Goal: Task Accomplishment & Management: Complete application form

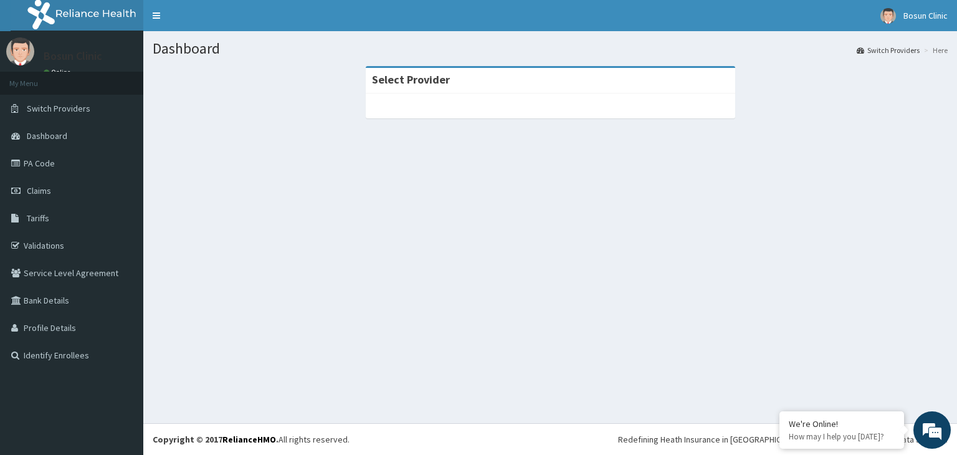
click at [404, 82] on strong "Select Provider" at bounding box center [411, 79] width 78 height 14
click at [448, 83] on div "Select Provider" at bounding box center [550, 81] width 369 height 26
click at [55, 240] on link "Validations" at bounding box center [71, 245] width 143 height 27
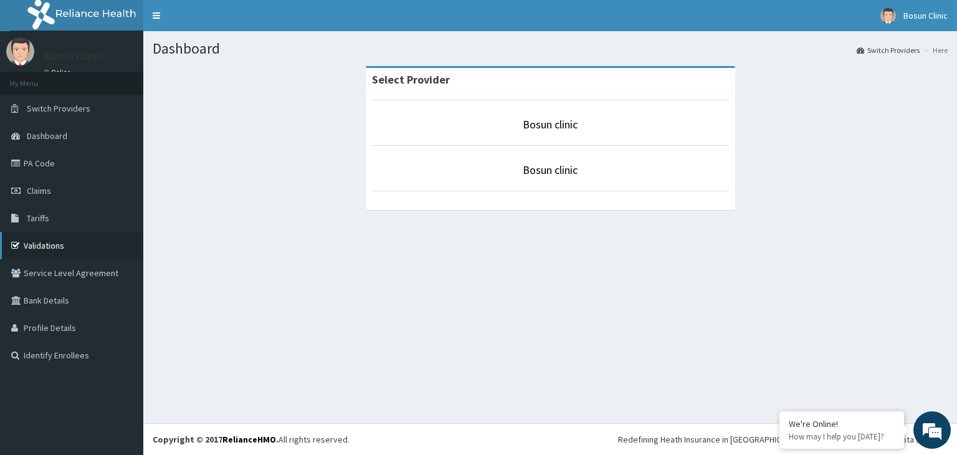
click at [65, 235] on link "Validations" at bounding box center [71, 245] width 143 height 27
click at [523, 121] on link "Bosun clinic" at bounding box center [550, 124] width 55 height 14
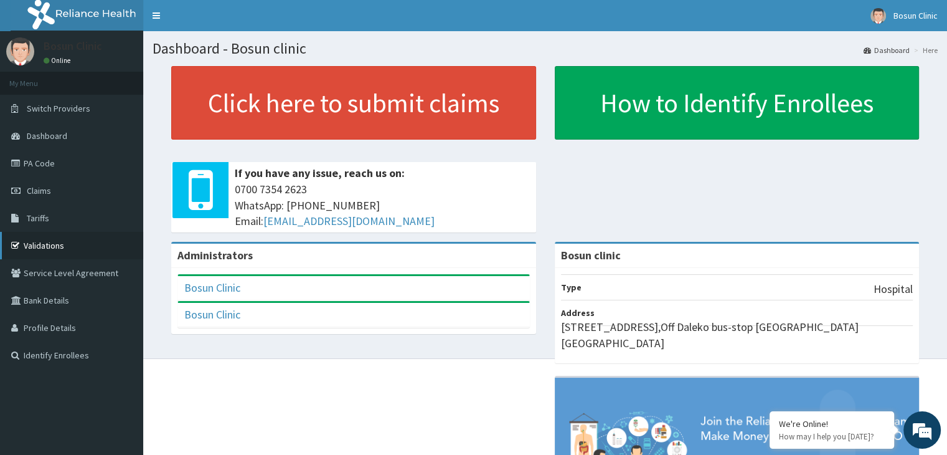
click at [39, 250] on link "Validations" at bounding box center [71, 245] width 143 height 27
click at [54, 198] on link "Claims" at bounding box center [71, 190] width 143 height 27
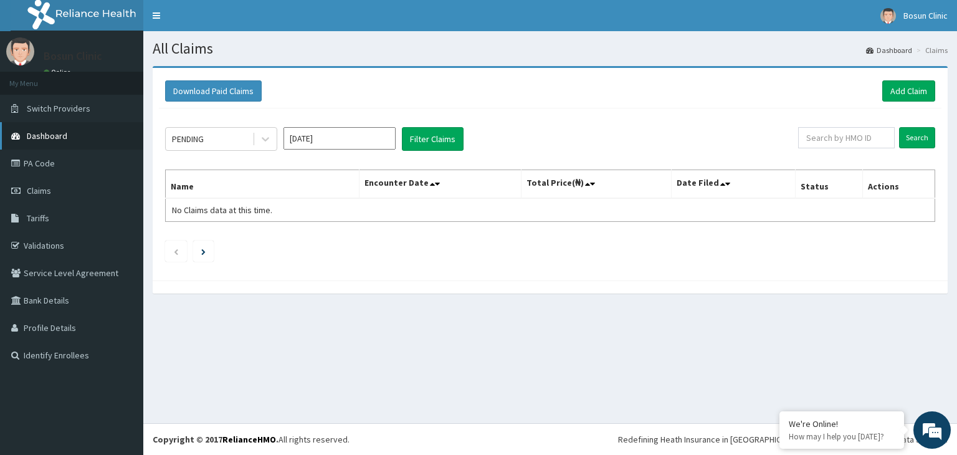
click at [65, 137] on span "Dashboard" at bounding box center [47, 135] width 40 height 11
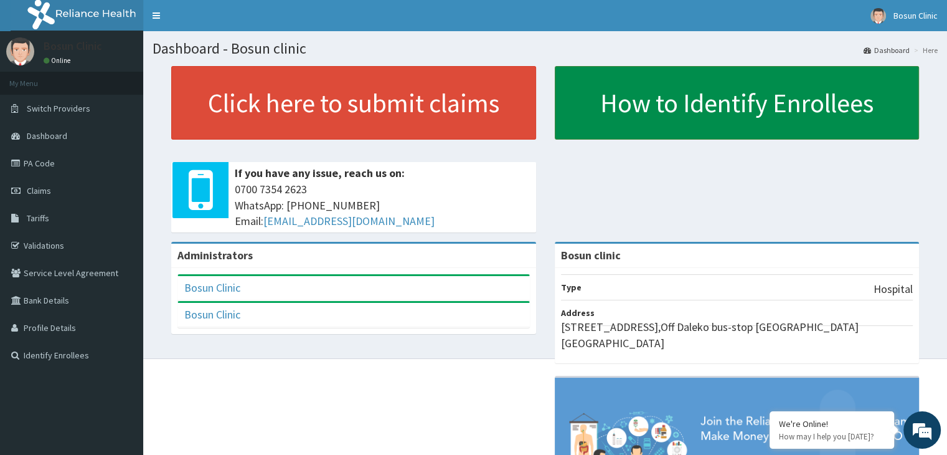
click at [797, 105] on link "How to Identify Enrollees" at bounding box center [737, 103] width 365 height 74
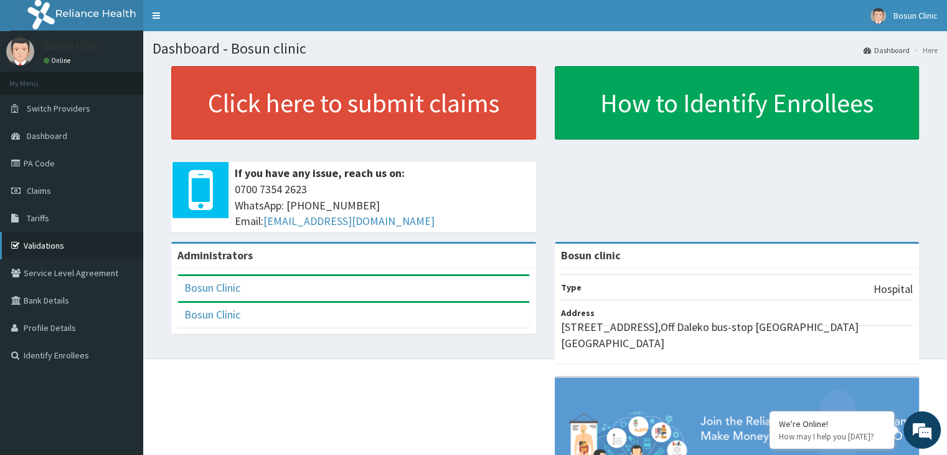
click at [64, 247] on link "Validations" at bounding box center [71, 245] width 143 height 27
click at [68, 136] on link "Dashboard" at bounding box center [71, 135] width 143 height 27
click at [201, 308] on link "Bosun Clinic" at bounding box center [212, 314] width 56 height 14
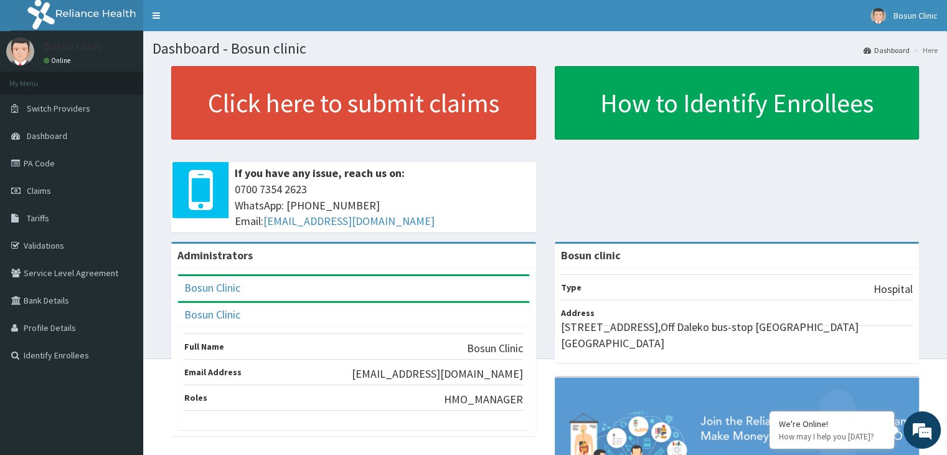
click at [149, 287] on div "Dashboard - Bosun clinic Dashboard Here Click here to submit claims If you have…" at bounding box center [545, 194] width 804 height 327
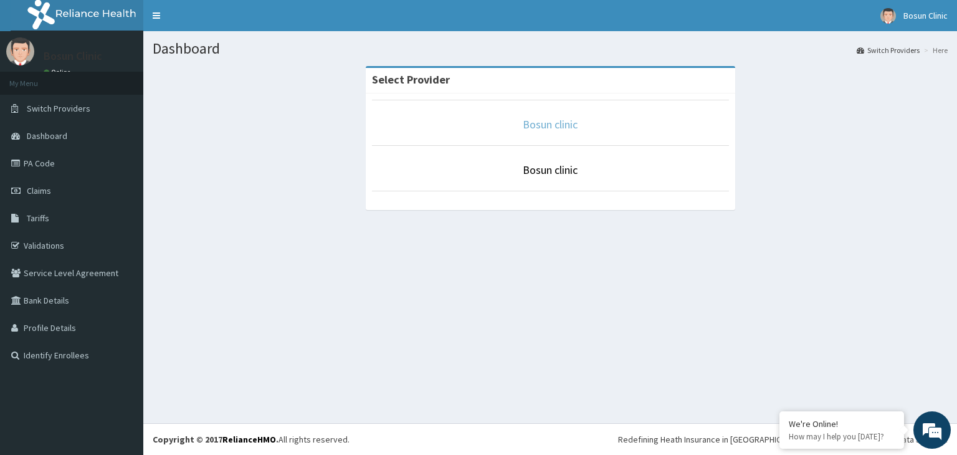
click at [543, 126] on link "Bosun clinic" at bounding box center [550, 124] width 55 height 14
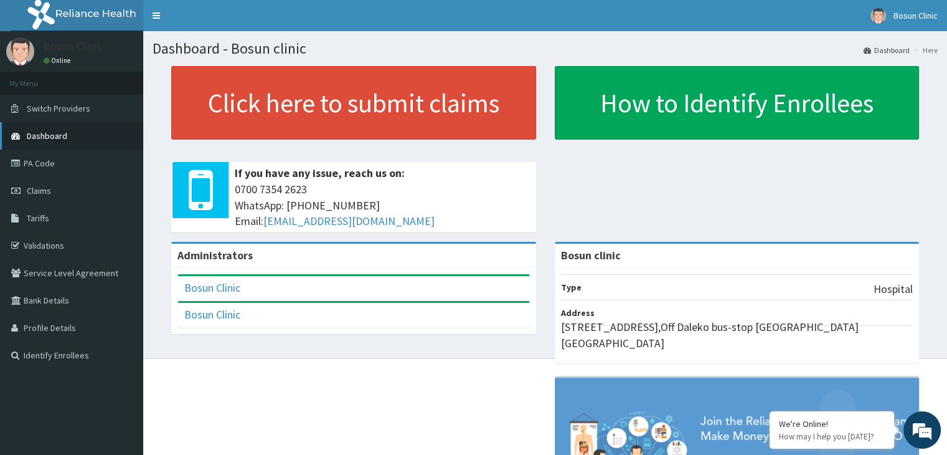
click at [62, 136] on span "Dashboard" at bounding box center [47, 135] width 40 height 11
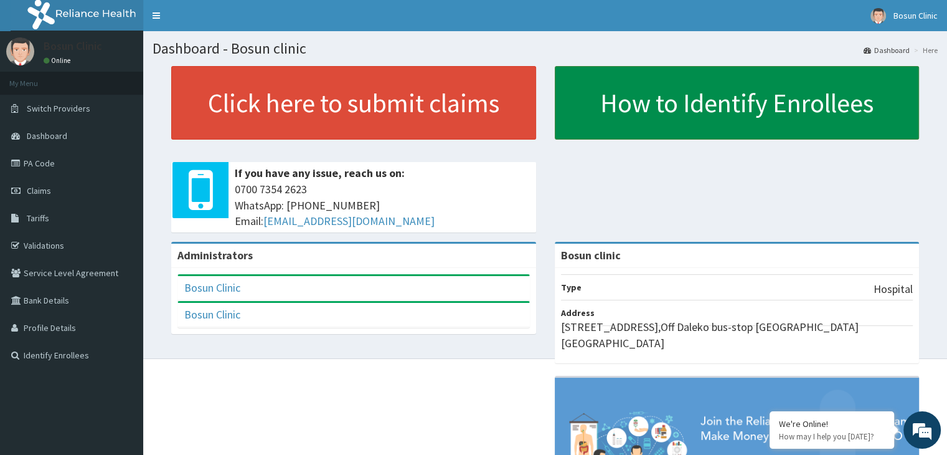
click at [837, 98] on link "How to Identify Enrollees" at bounding box center [737, 103] width 365 height 74
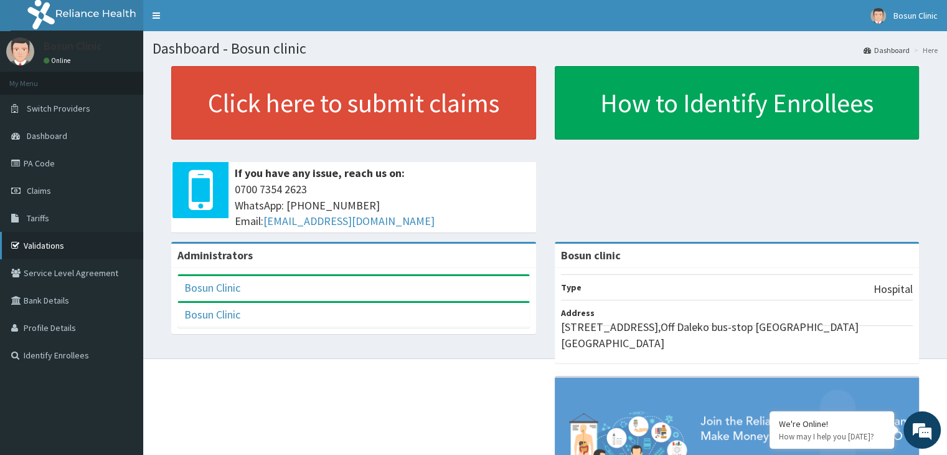
click at [62, 245] on link "Validations" at bounding box center [71, 245] width 143 height 27
click at [55, 136] on span "Dashboard" at bounding box center [47, 135] width 40 height 11
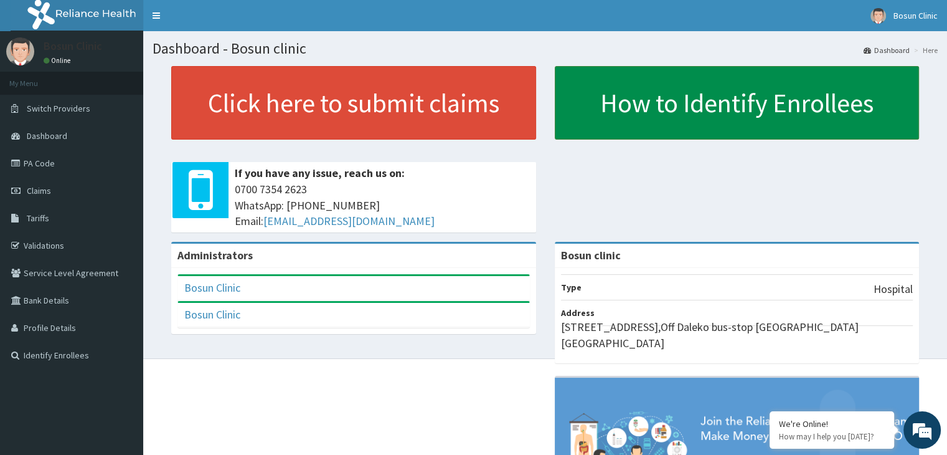
click at [688, 101] on link "How to Identify Enrollees" at bounding box center [737, 103] width 365 height 74
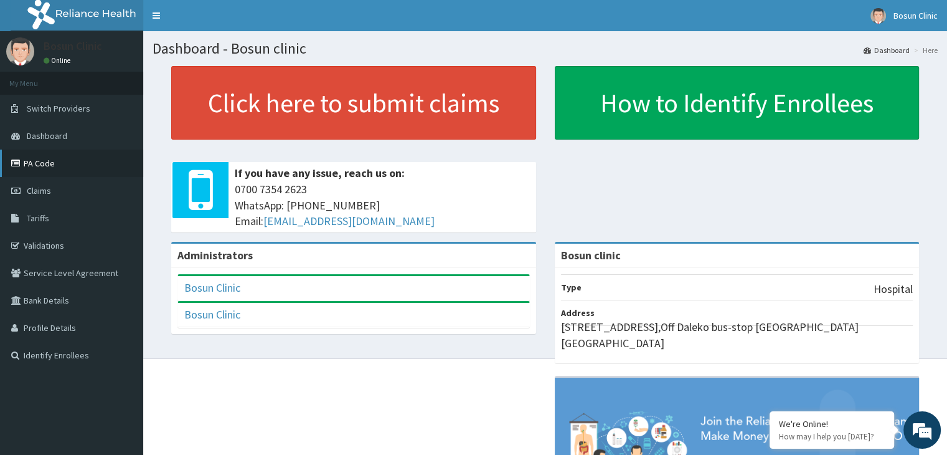
click at [35, 163] on link "PA Code" at bounding box center [71, 162] width 143 height 27
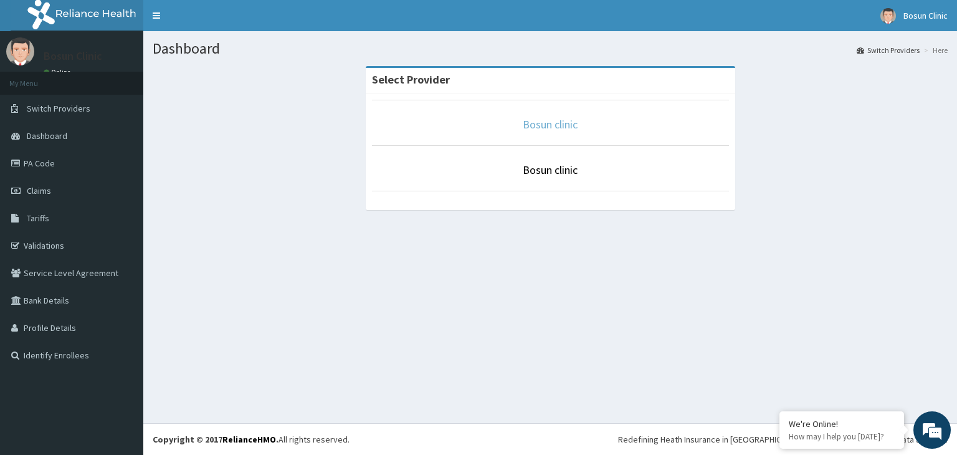
click at [559, 122] on link "Bosun clinic" at bounding box center [550, 124] width 55 height 14
click at [547, 167] on link "Bosun clinic" at bounding box center [550, 170] width 55 height 14
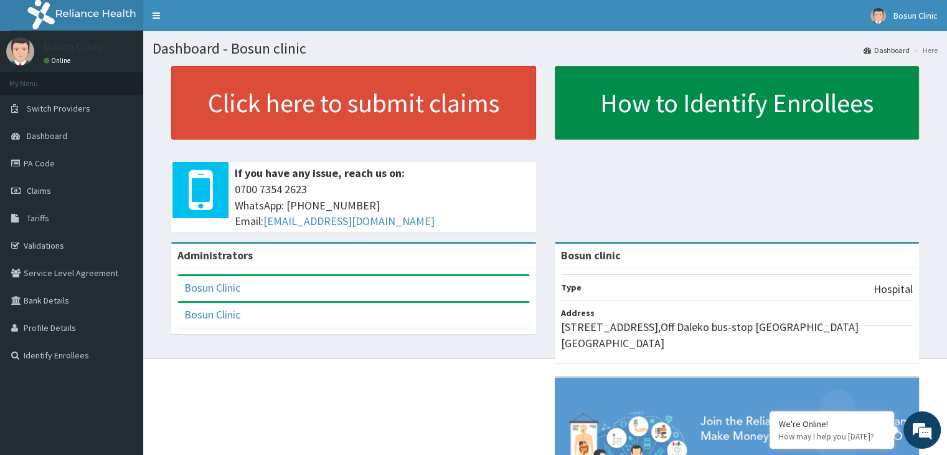
click at [692, 103] on link "How to Identify Enrollees" at bounding box center [737, 103] width 365 height 74
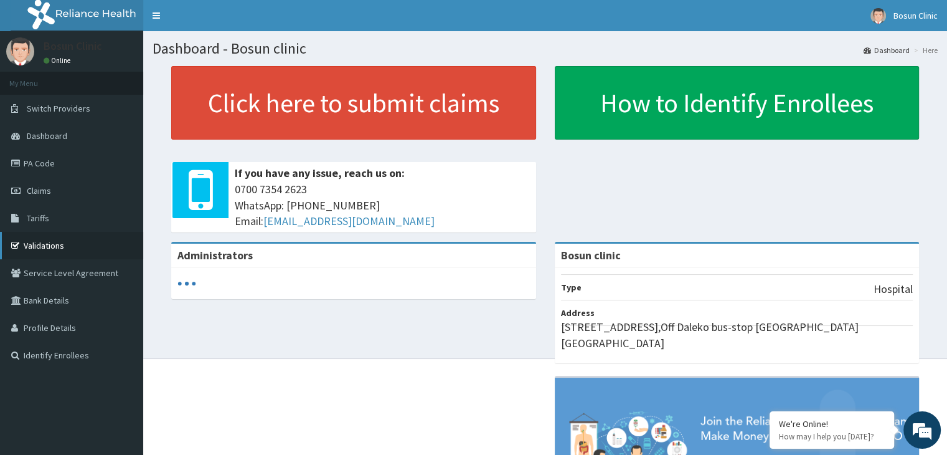
click at [39, 239] on link "Validations" at bounding box center [71, 245] width 143 height 27
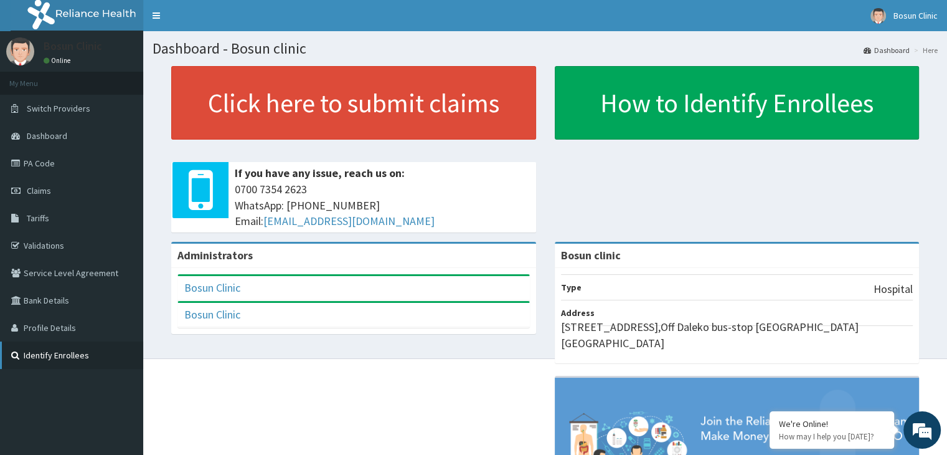
click at [55, 354] on link "Identify Enrollees" at bounding box center [71, 354] width 143 height 27
click at [49, 247] on link "Validations" at bounding box center [71, 245] width 143 height 27
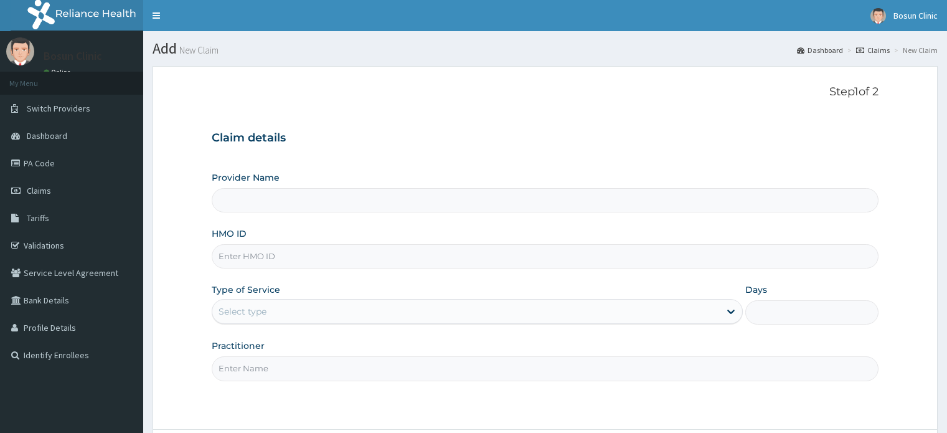
type input "Bosun clinic"
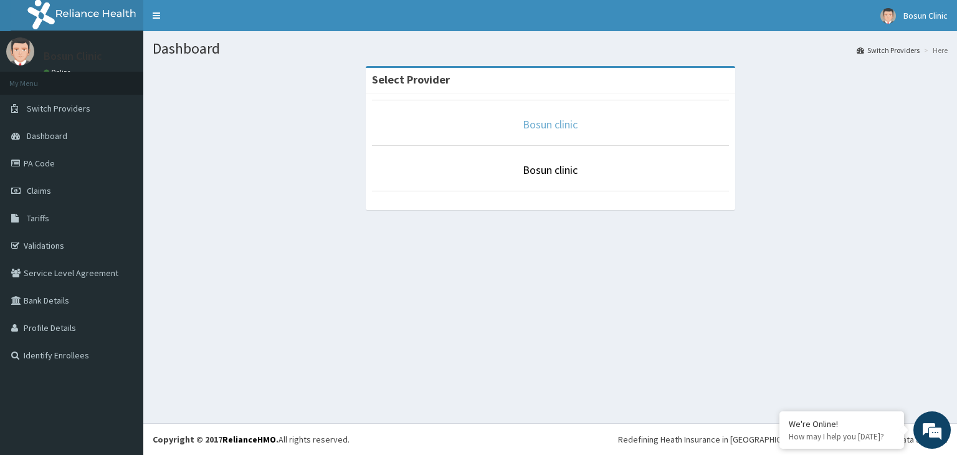
click at [569, 123] on link "Bosun clinic" at bounding box center [550, 124] width 55 height 14
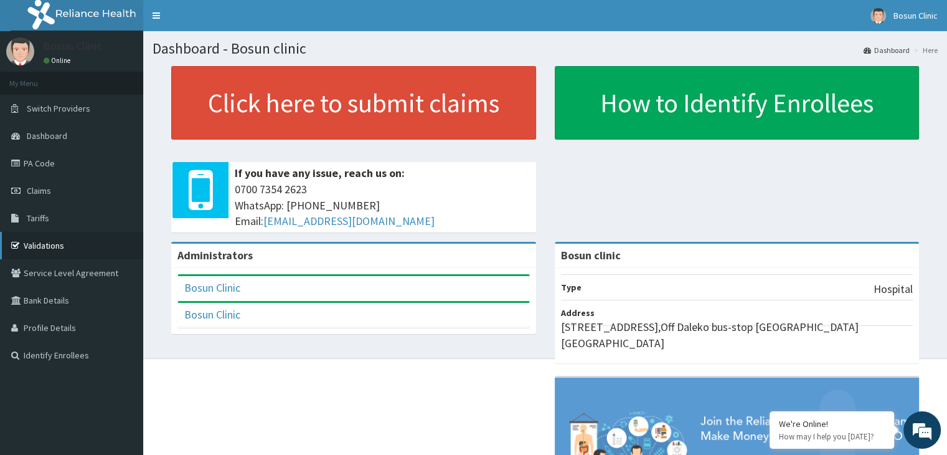
click at [40, 241] on link "Validations" at bounding box center [71, 245] width 143 height 27
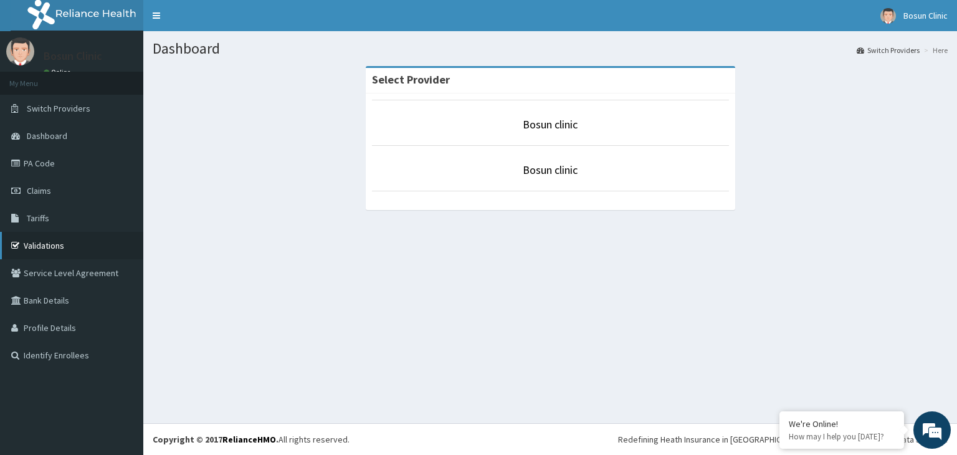
click at [48, 240] on link "Validations" at bounding box center [71, 245] width 143 height 27
